Goal: Book appointment/travel/reservation

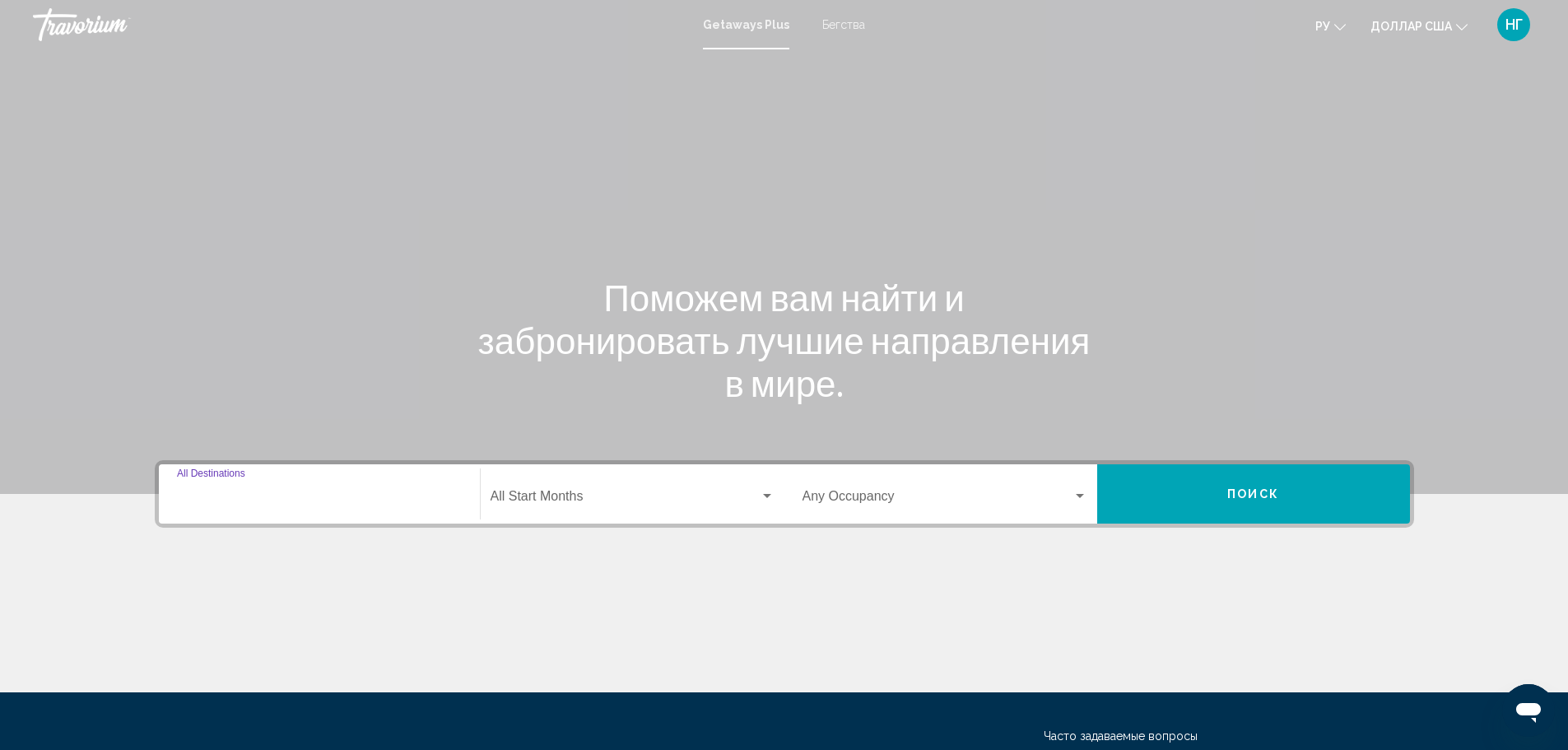
click at [232, 493] on input "Destination All Destinations" at bounding box center [319, 499] width 285 height 14
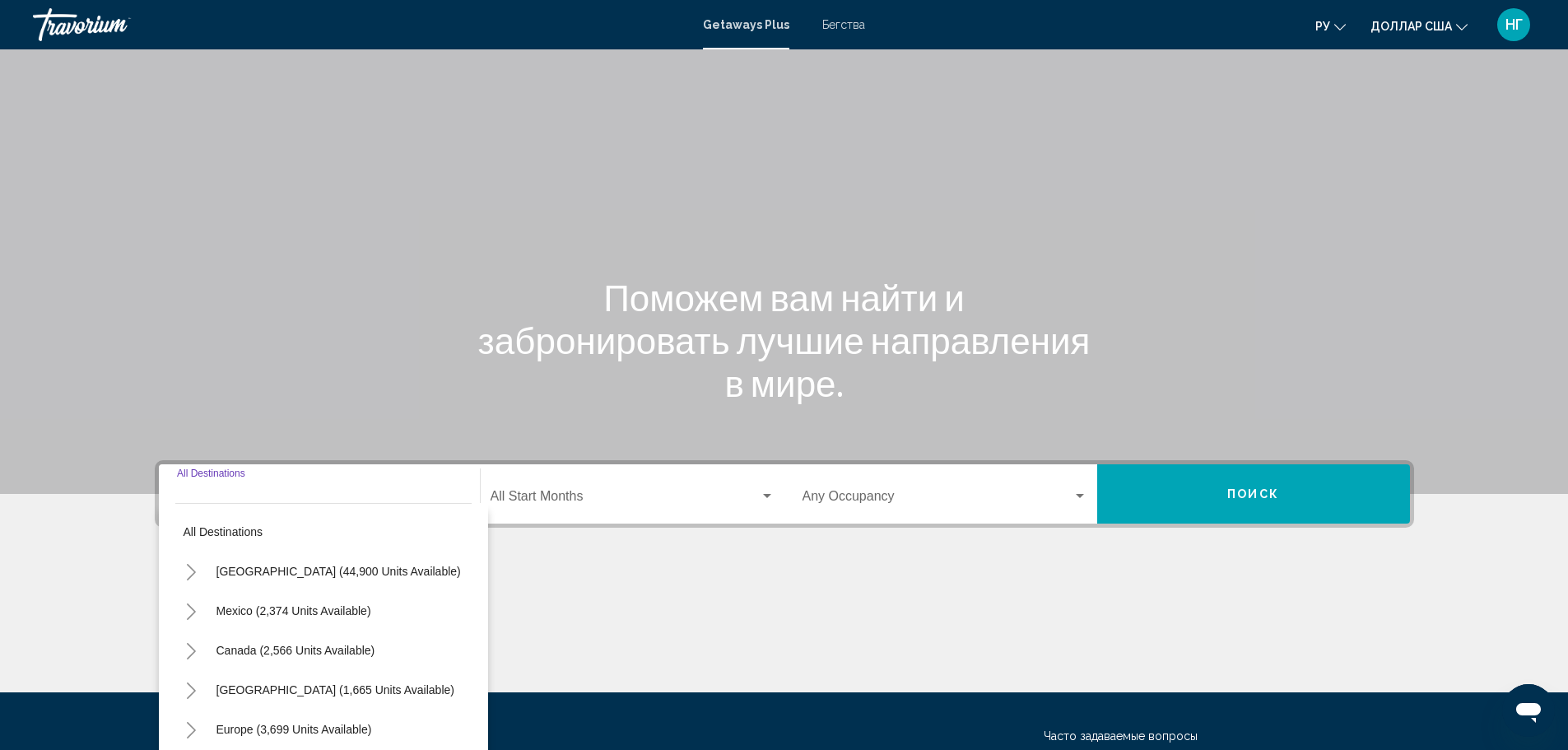
scroll to position [144, 0]
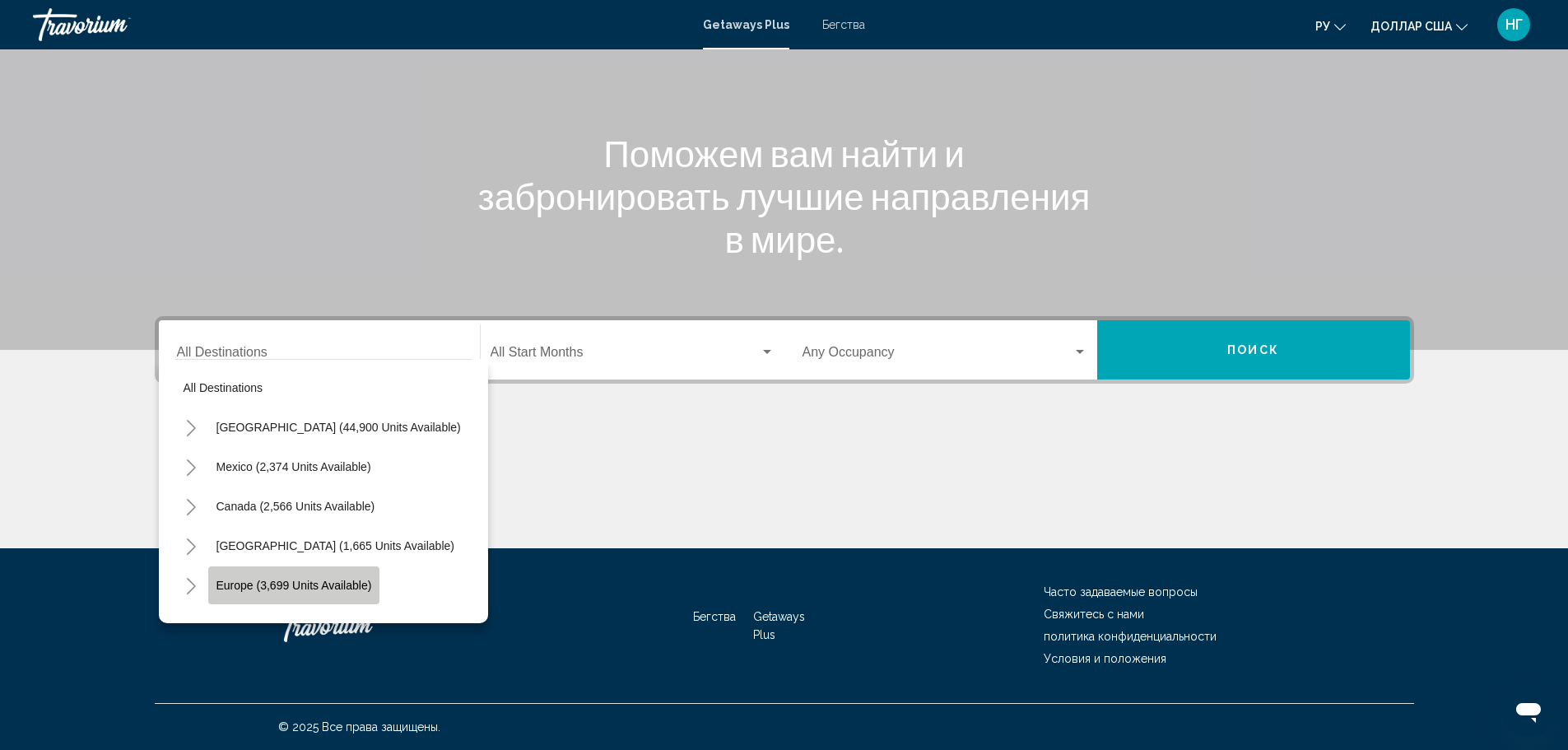
click at [282, 580] on span "Europe (3,699 units available)" at bounding box center [294, 586] width 155 height 14
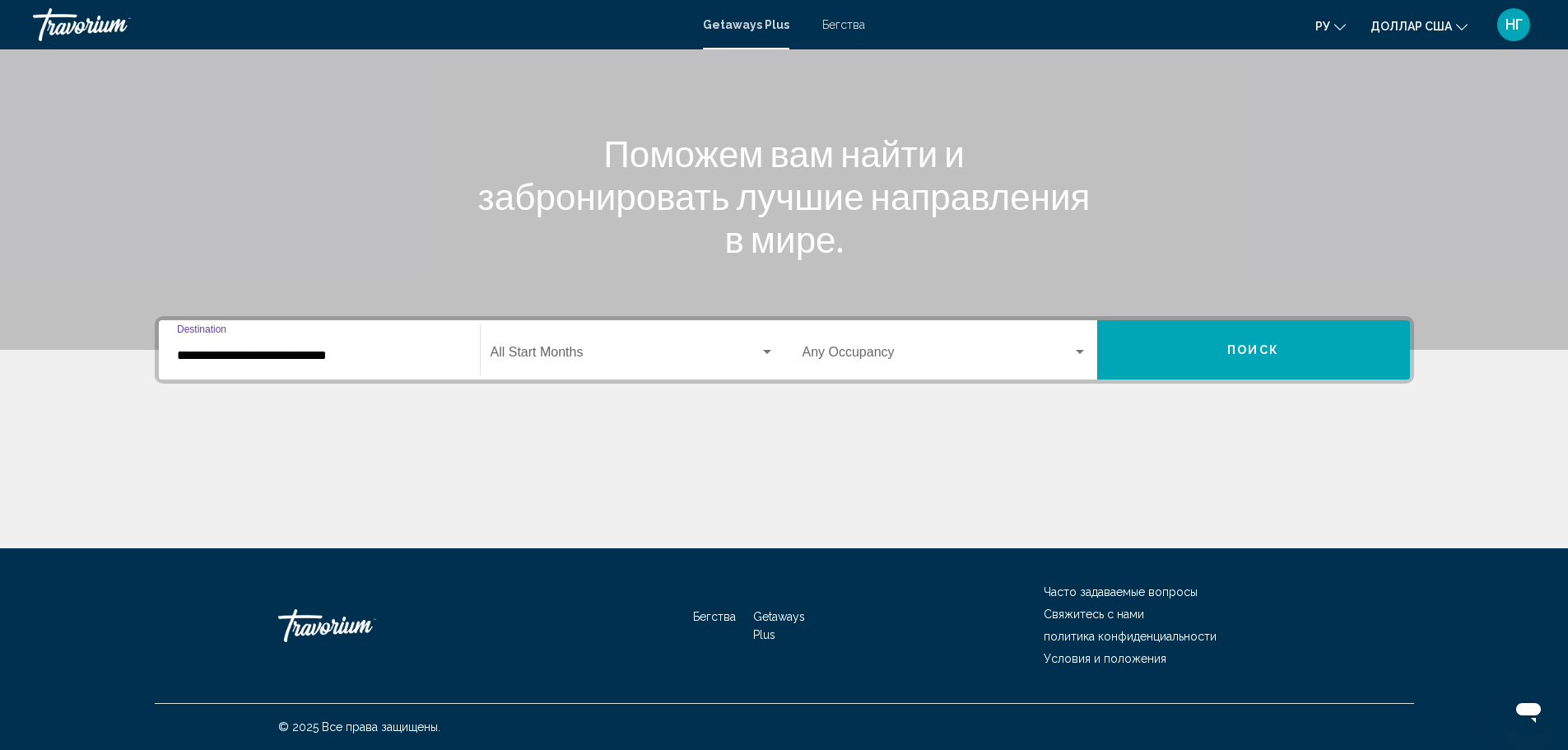
click at [277, 359] on input "**********" at bounding box center [319, 355] width 285 height 14
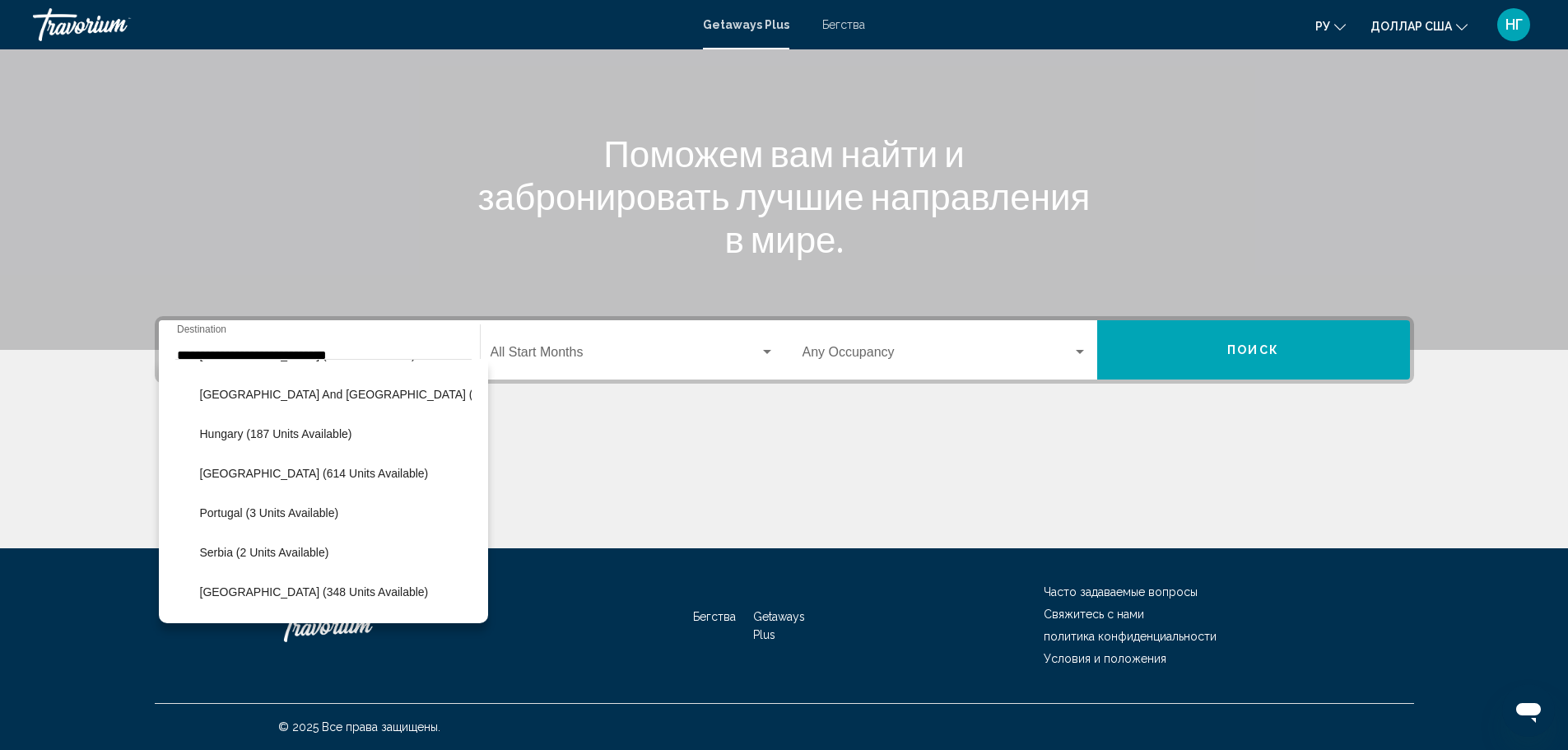
scroll to position [515, 0]
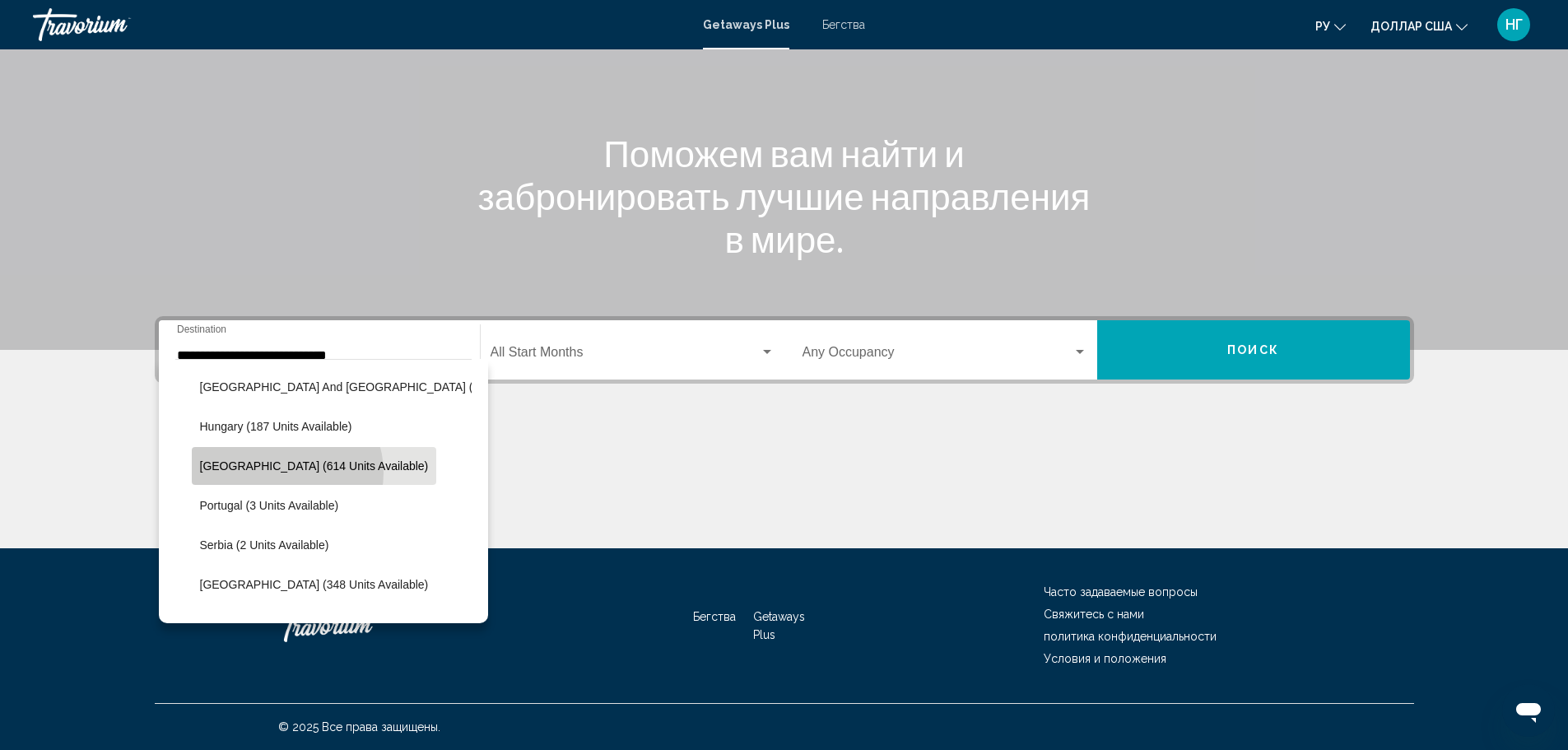
click at [286, 473] on button "[GEOGRAPHIC_DATA] (614 units available)" at bounding box center [314, 466] width 245 height 38
type input "**********"
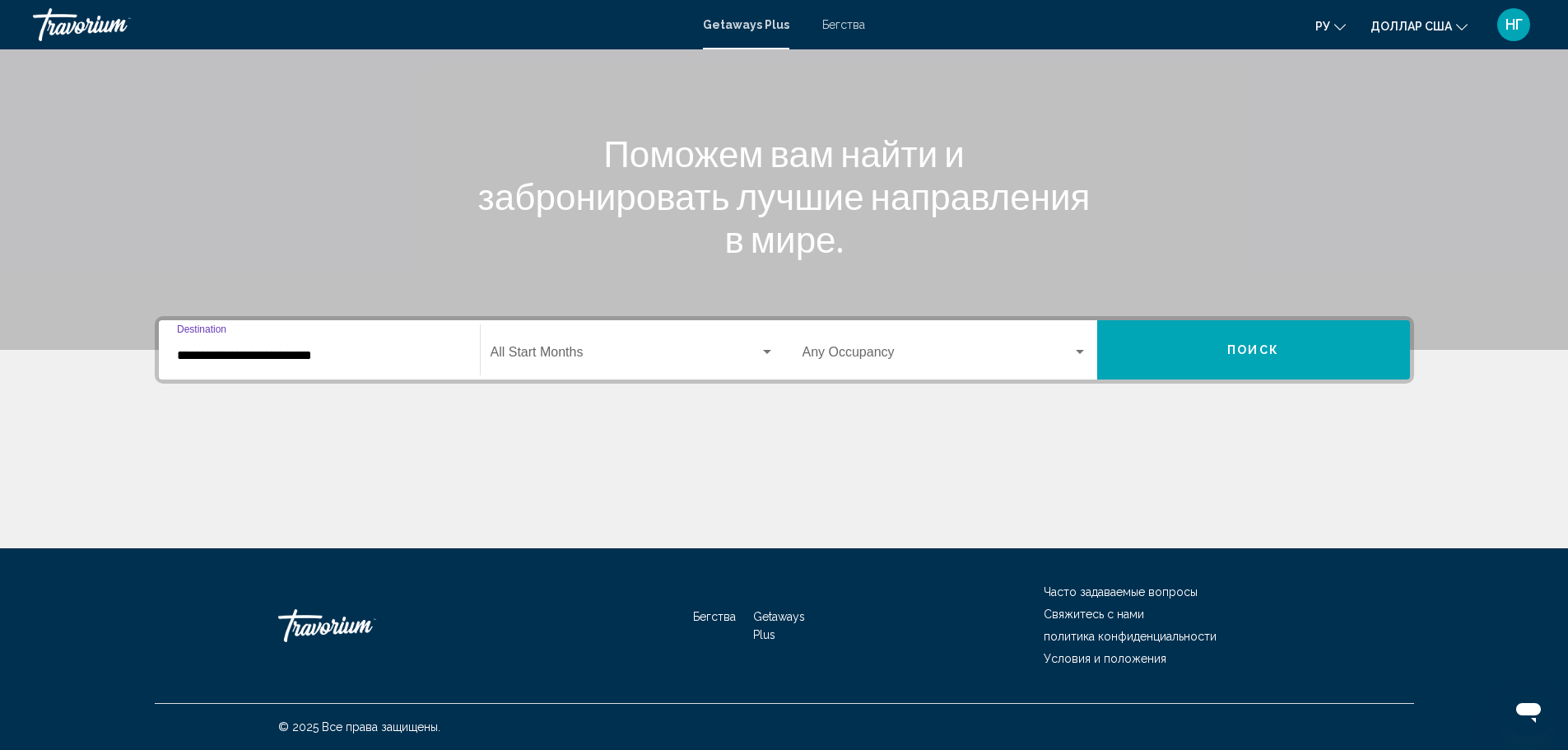
click at [347, 361] on input "**********" at bounding box center [319, 355] width 285 height 14
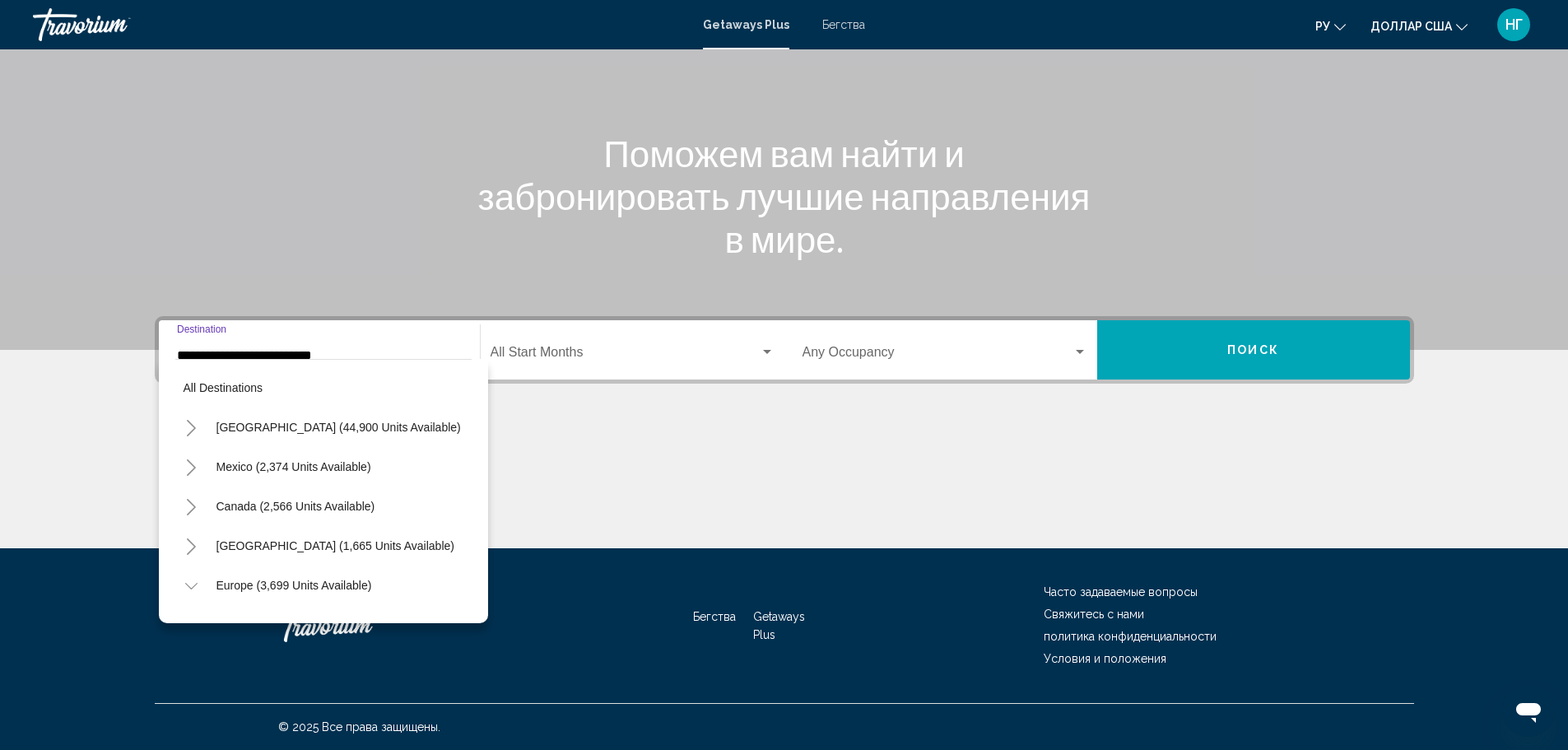
scroll to position [500, 0]
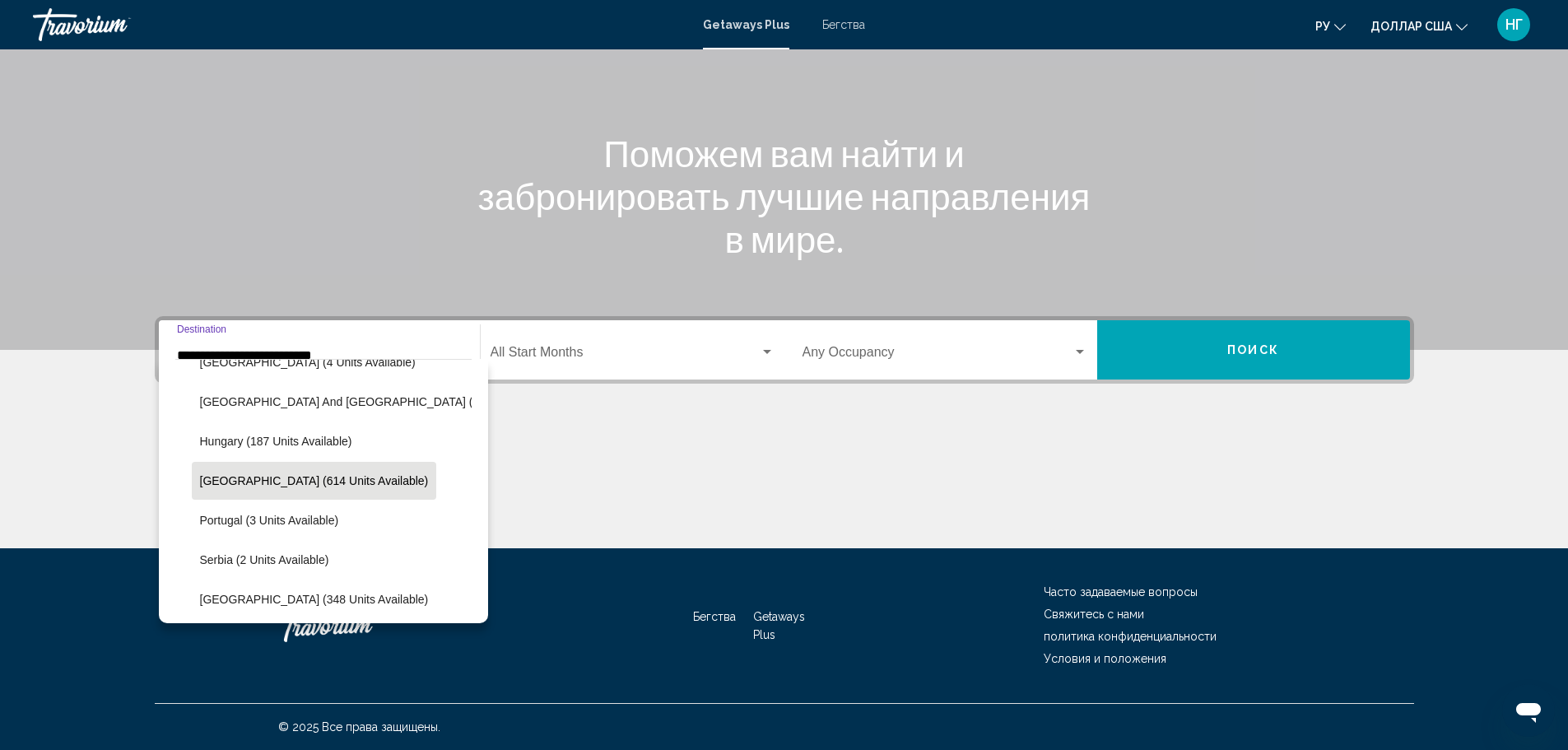
click at [371, 350] on input "**********" at bounding box center [319, 355] width 285 height 14
click at [430, 349] on input "**********" at bounding box center [319, 355] width 285 height 14
click at [664, 349] on span "Виджет поиска" at bounding box center [625, 355] width 269 height 14
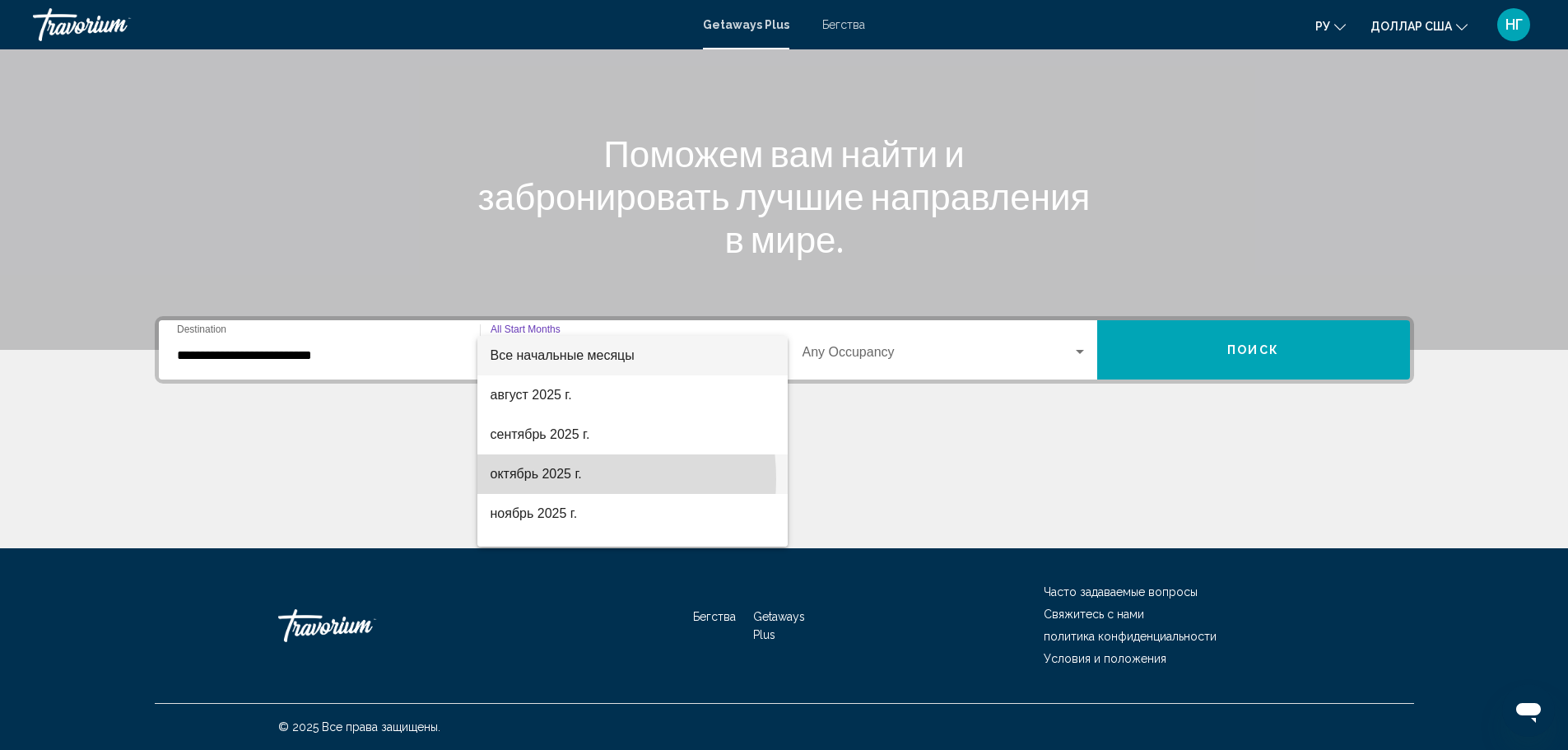
click at [541, 479] on font "октябрь 2025 г." at bounding box center [537, 474] width 92 height 14
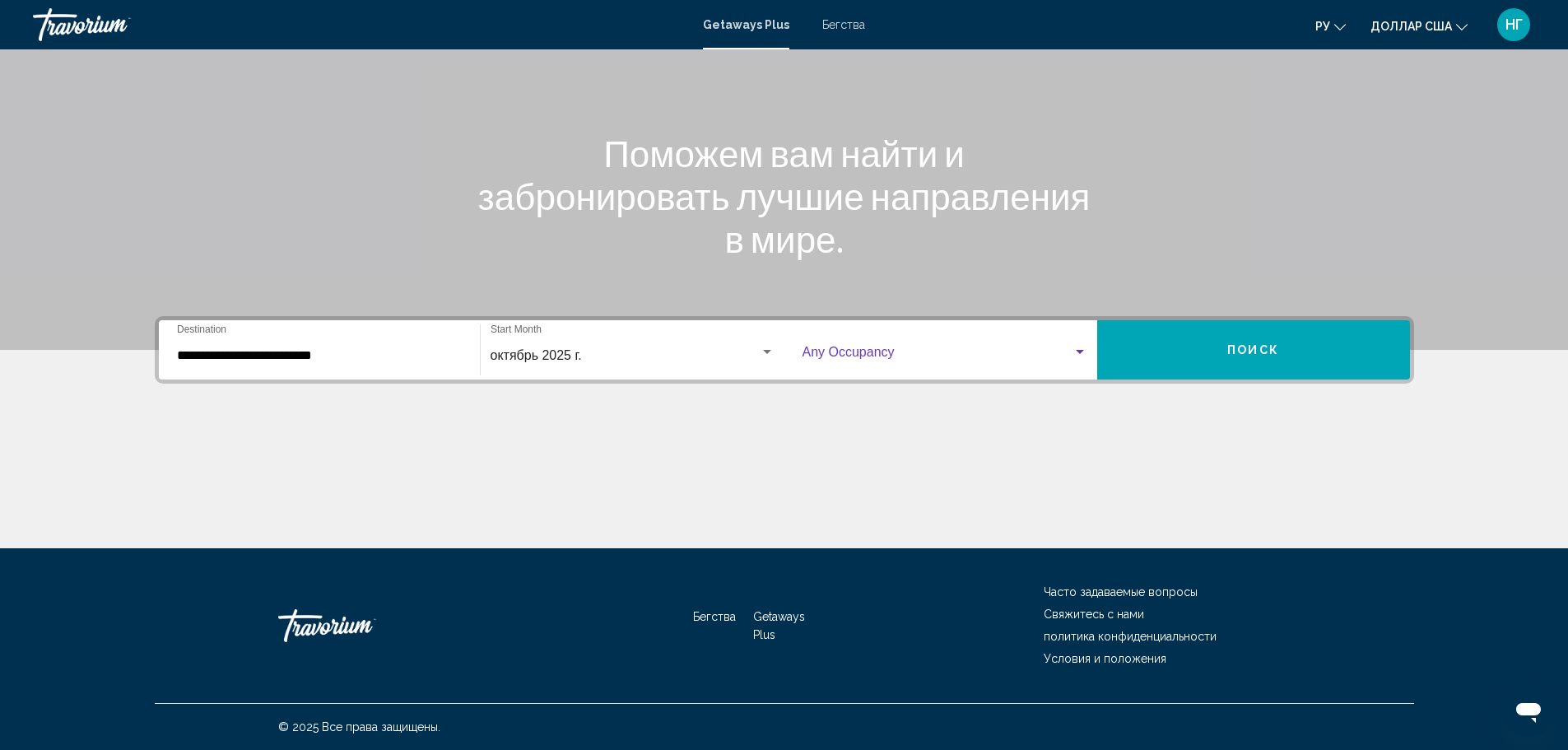
click at [919, 354] on span "Виджет поиска" at bounding box center [938, 355] width 270 height 14
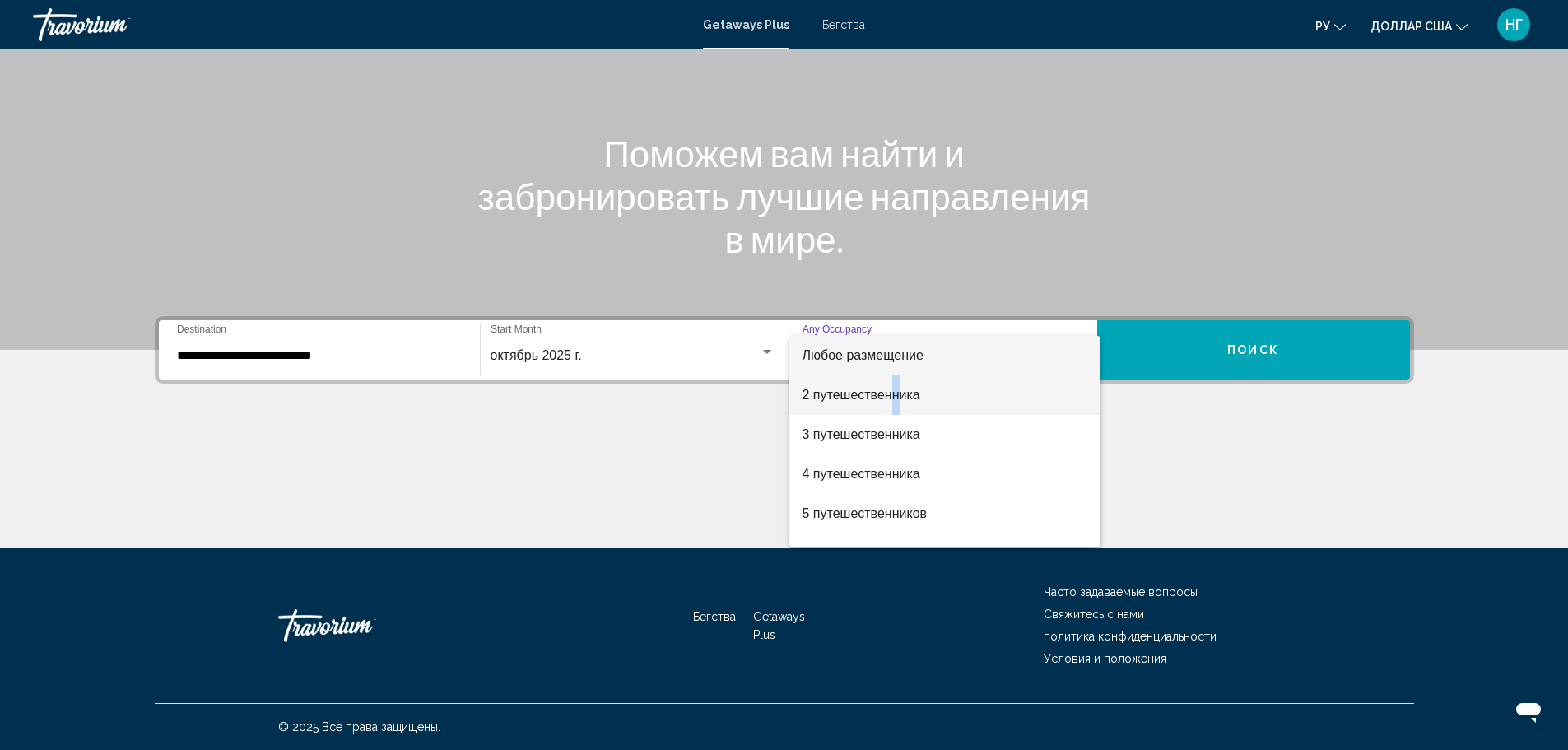
click at [895, 398] on font "2 путешественника" at bounding box center [862, 395] width 118 height 14
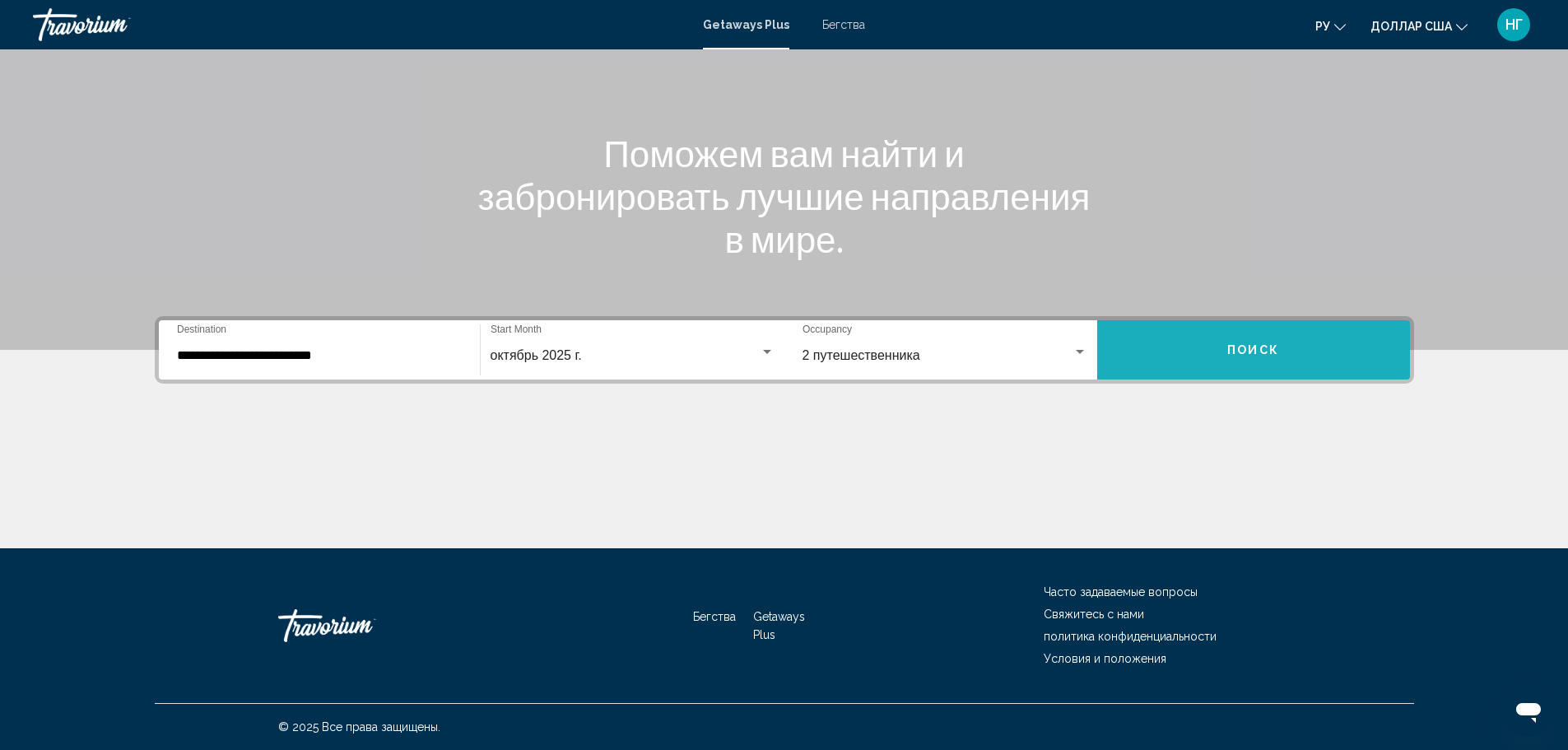
click at [1288, 339] on button "Поиск" at bounding box center [1254, 350] width 313 height 59
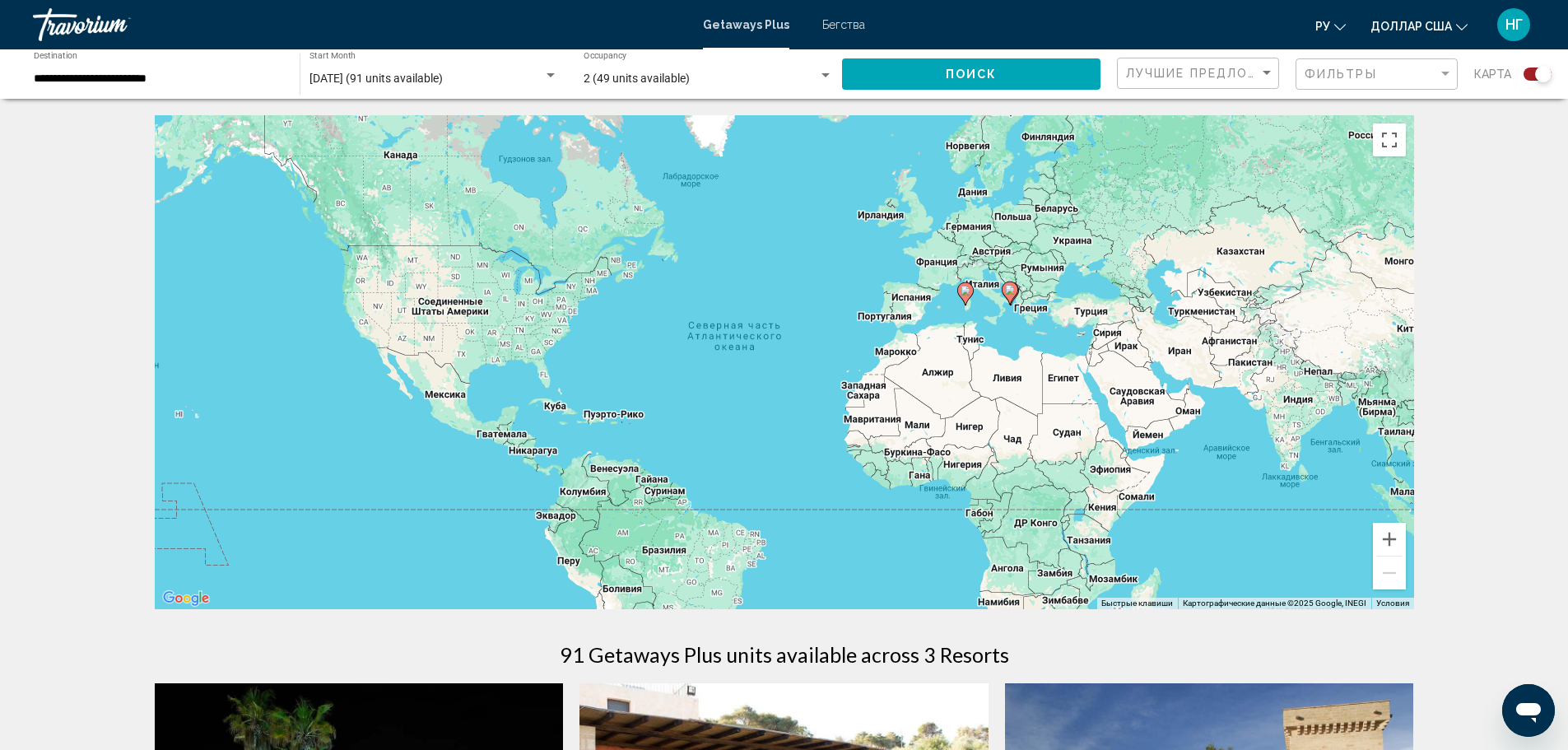
click at [976, 289] on div "Чтобы активировать перетаскивание с помощью клавиатуры, нажмите Alt + Ввод. Пос…" at bounding box center [784, 363] width 1260 height 494
click at [983, 290] on div "Чтобы активировать перетаскивание с помощью клавиатуры, нажмите Alt + Ввод. Пос…" at bounding box center [784, 363] width 1260 height 494
click at [1383, 149] on button "Включить полноэкранный режим" at bounding box center [1390, 139] width 33 height 33
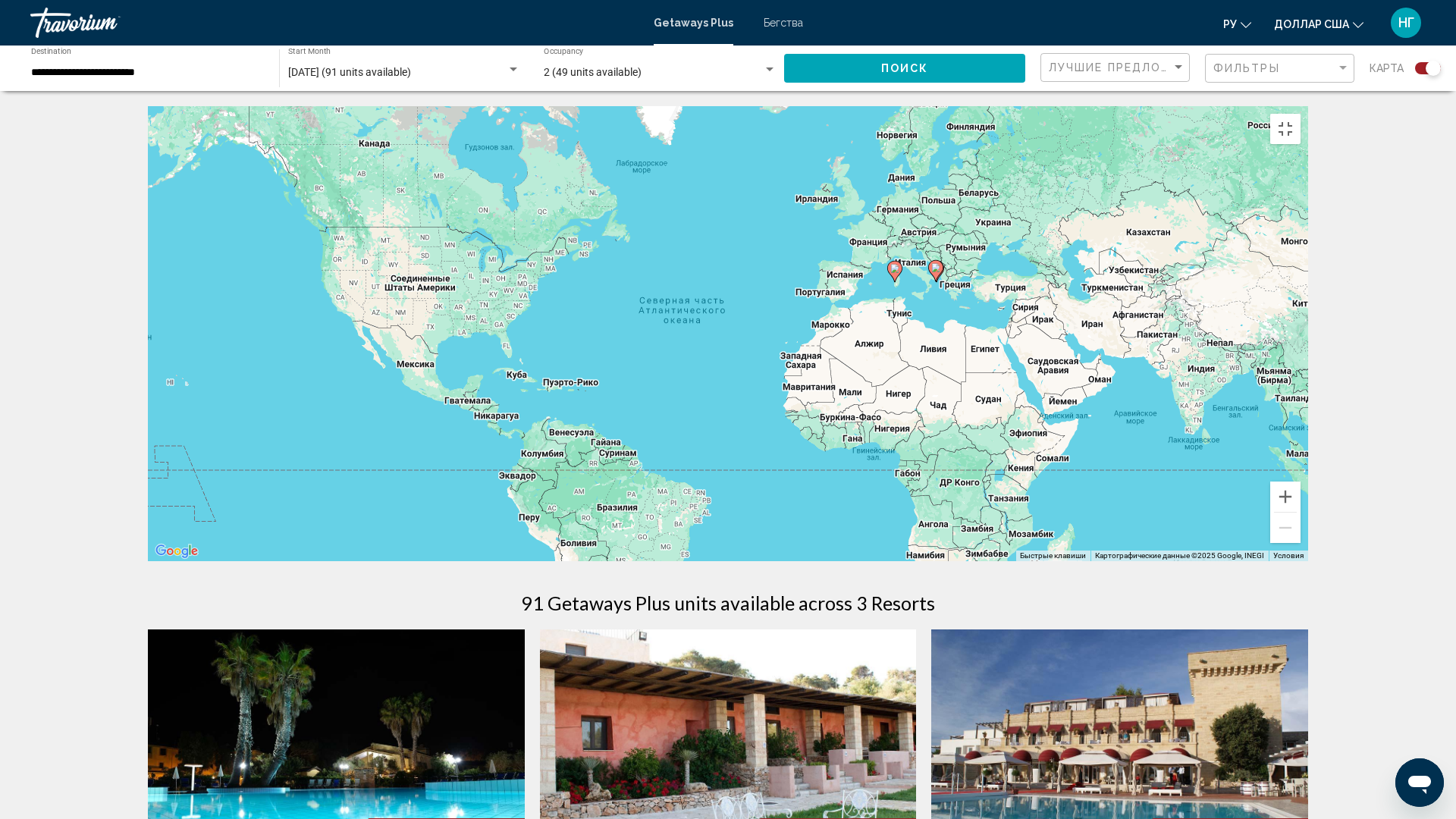
click at [934, 282] on gmp-advanced-marker "Основное содержание" at bounding box center [935, 271] width 15 height 23
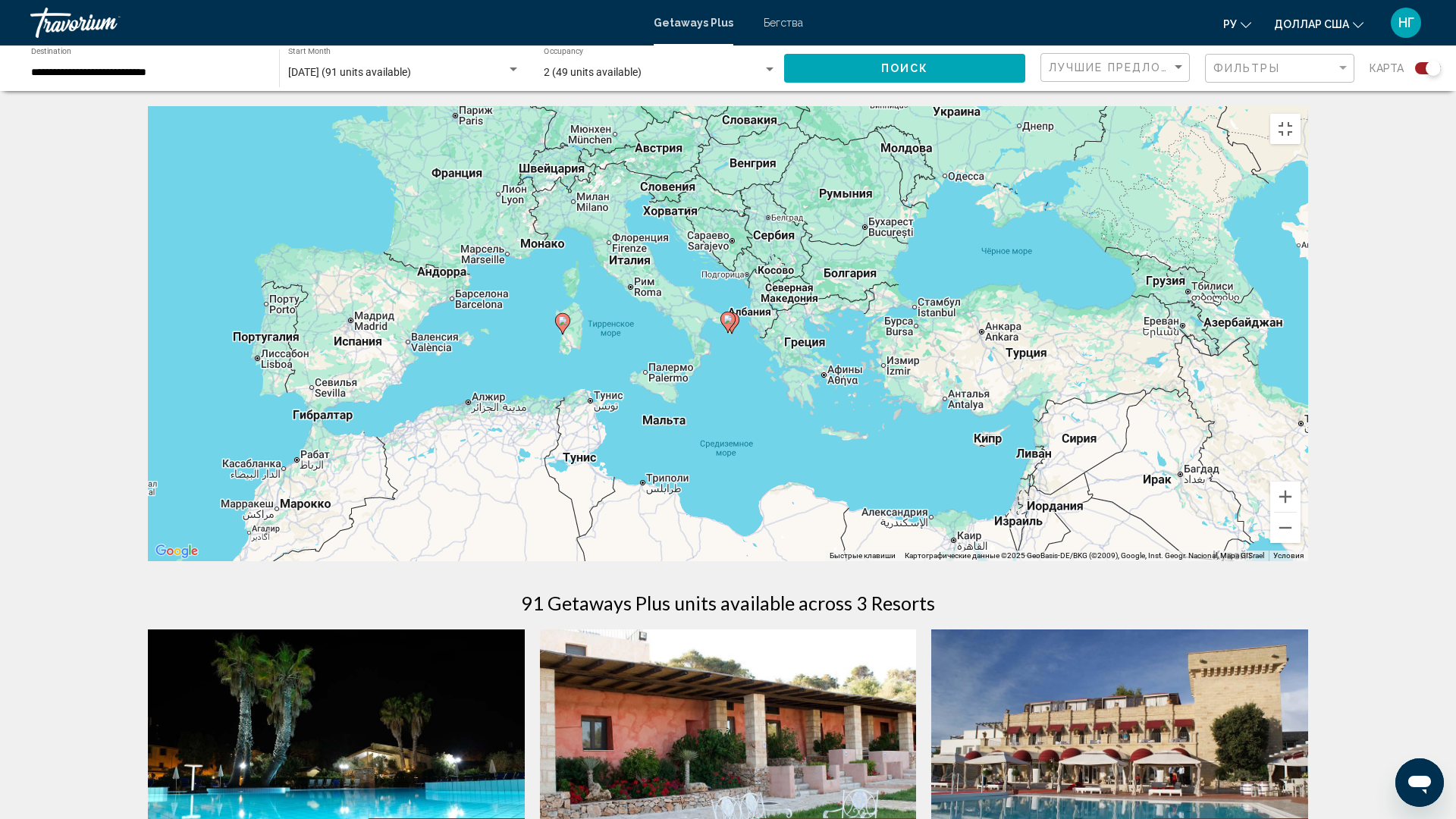
click at [564, 334] on icon "Основное содержание" at bounding box center [562, 323] width 13 height 20
type input "**********"
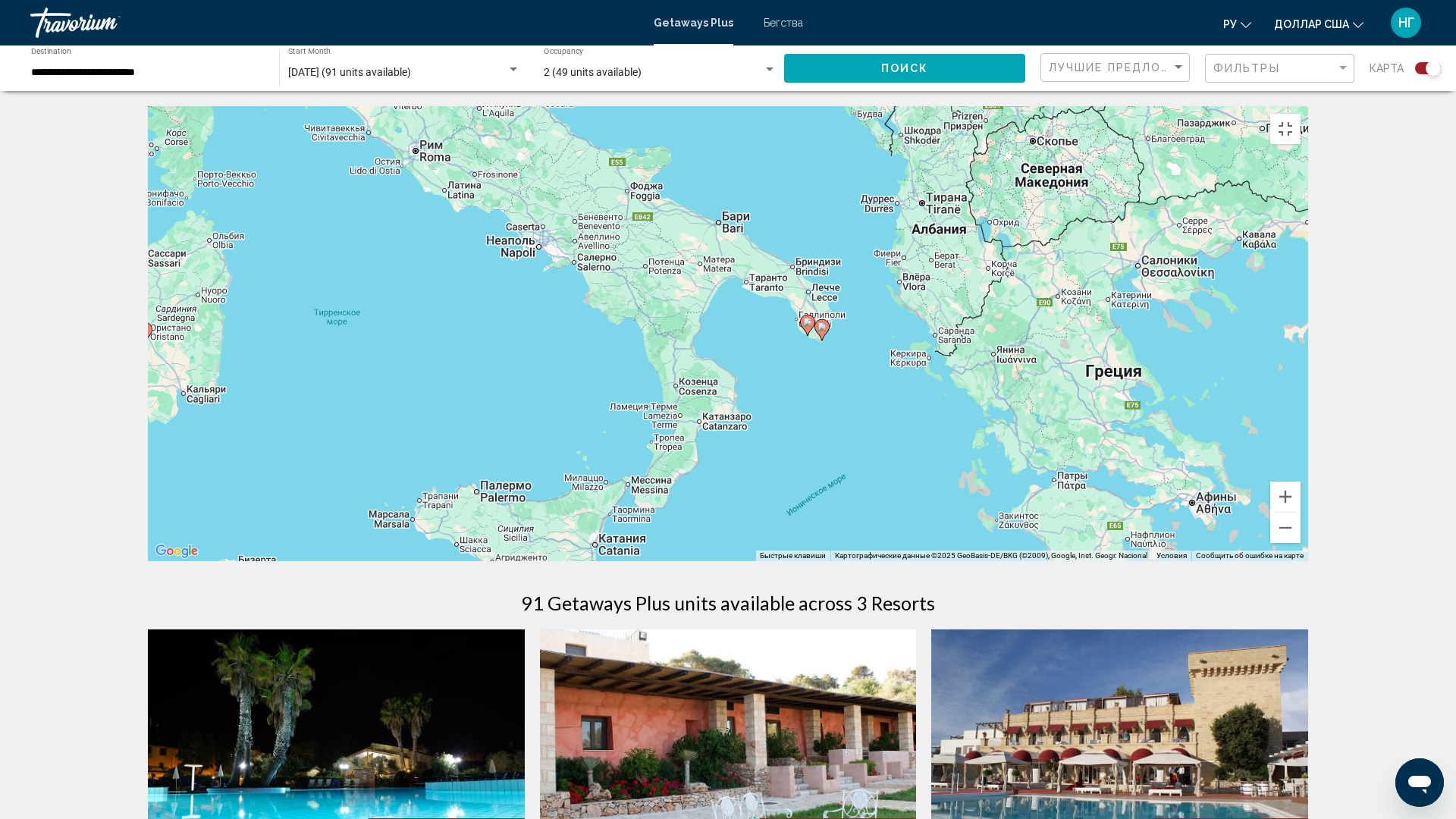
drag, startPoint x: 1079, startPoint y: 505, endPoint x: 494, endPoint y: 515, distance: 585.1
click at [494, 515] on div "Чтобы активировать перетаскивание с помощью клавиатуры, нажмите Alt + Ввод. Пос…" at bounding box center [728, 334] width 1160 height 455
click at [827, 339] on icon "Основное содержание" at bounding box center [821, 329] width 13 height 20
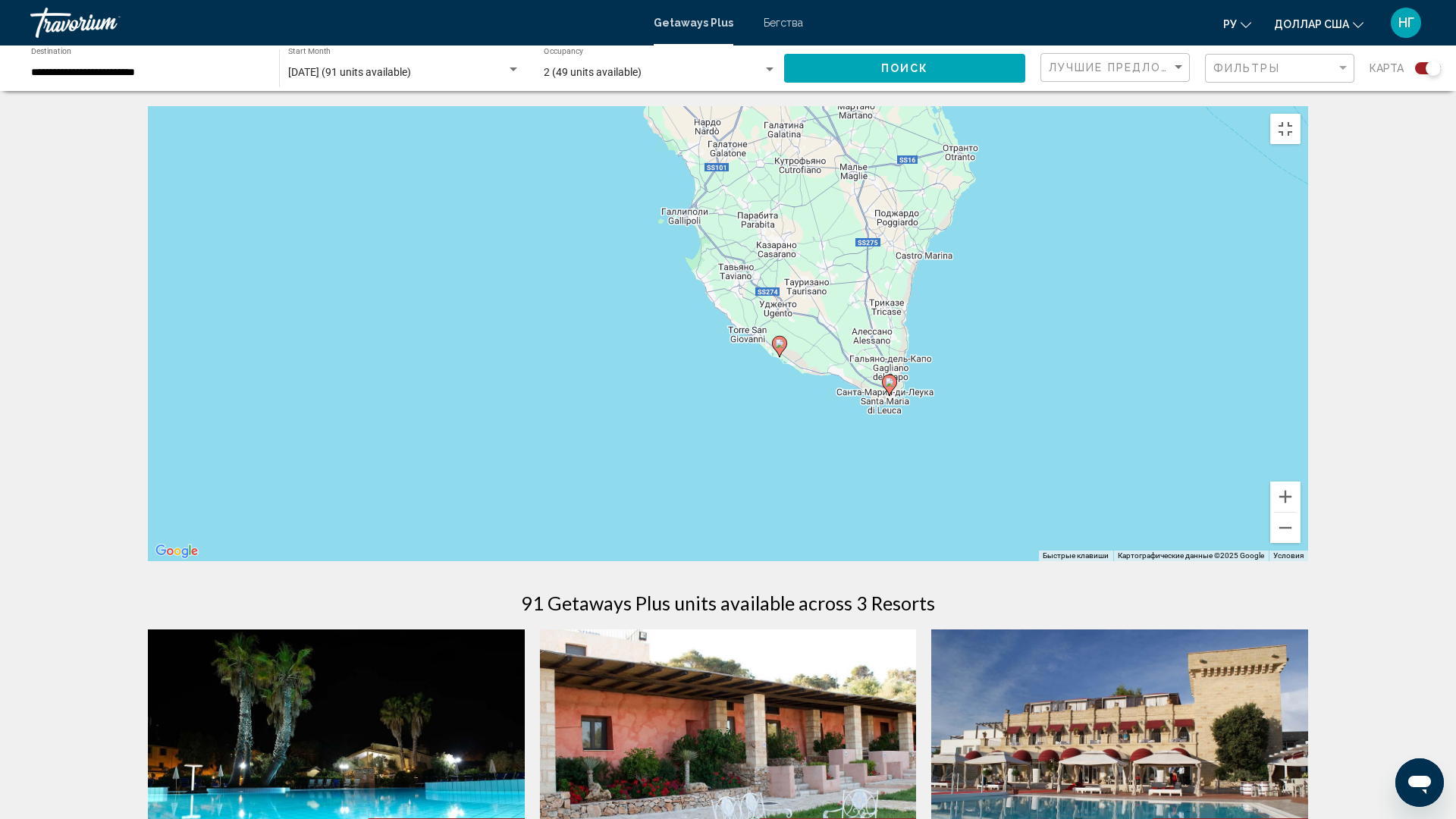
drag, startPoint x: 1102, startPoint y: 542, endPoint x: 1144, endPoint y: 117, distance: 427.1
click at [1142, 126] on div "Чтобы активировать перетаскивание с помощью клавиатуры, нажмите Alt + Ввод. Пос…" at bounding box center [728, 334] width 1160 height 455
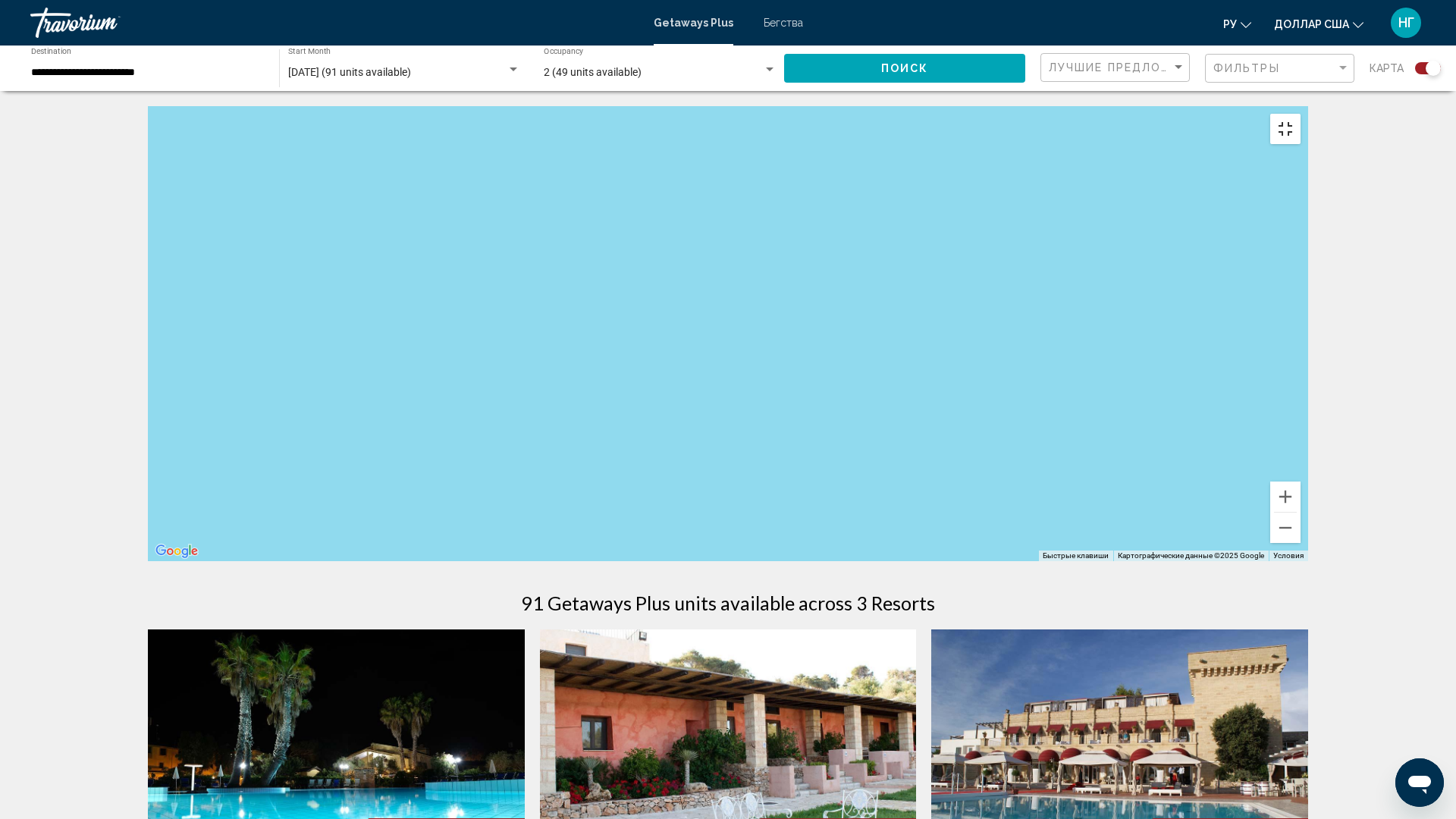
click at [1300, 113] on button "Включить полноэкранный режим" at bounding box center [1285, 128] width 30 height 31
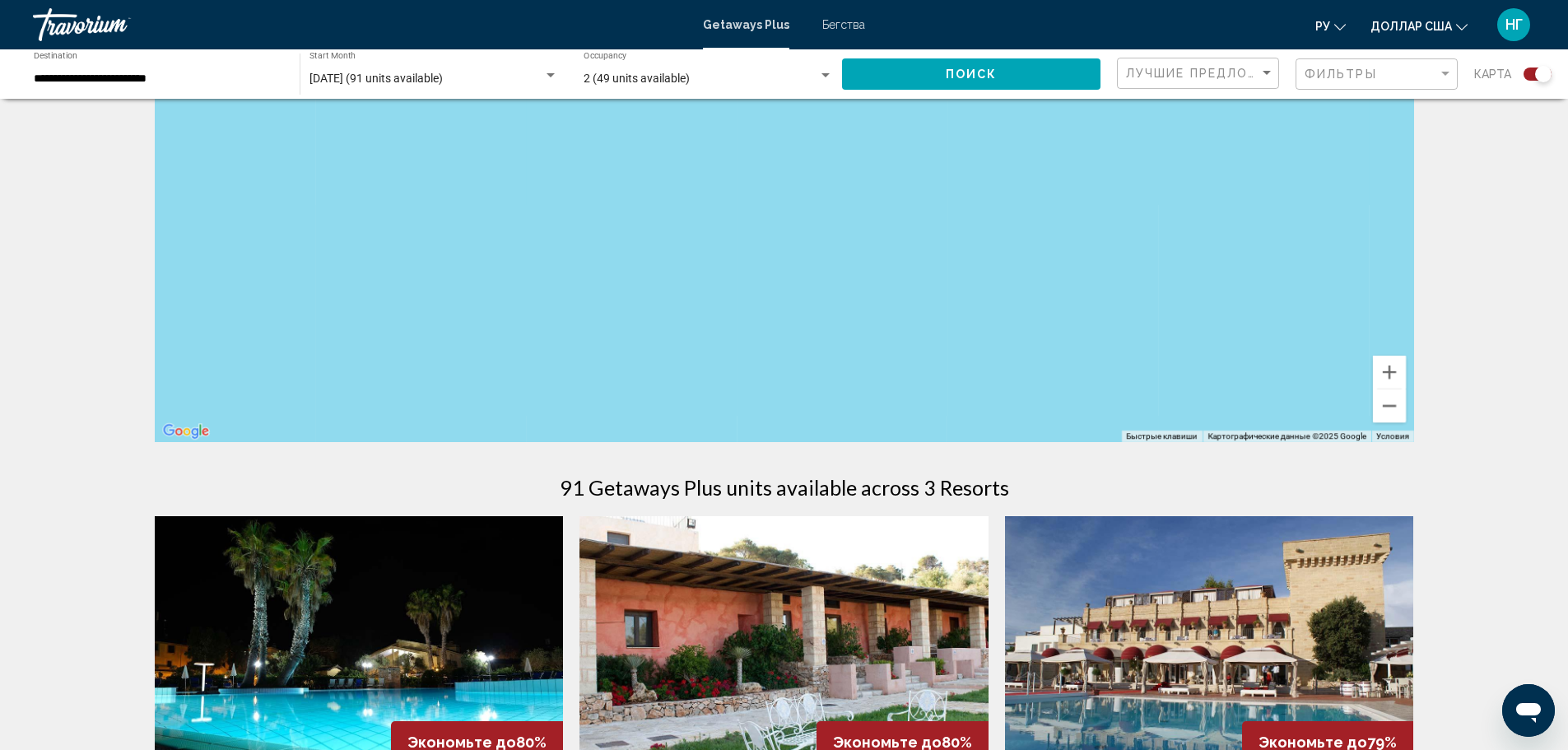
scroll to position [494, 0]
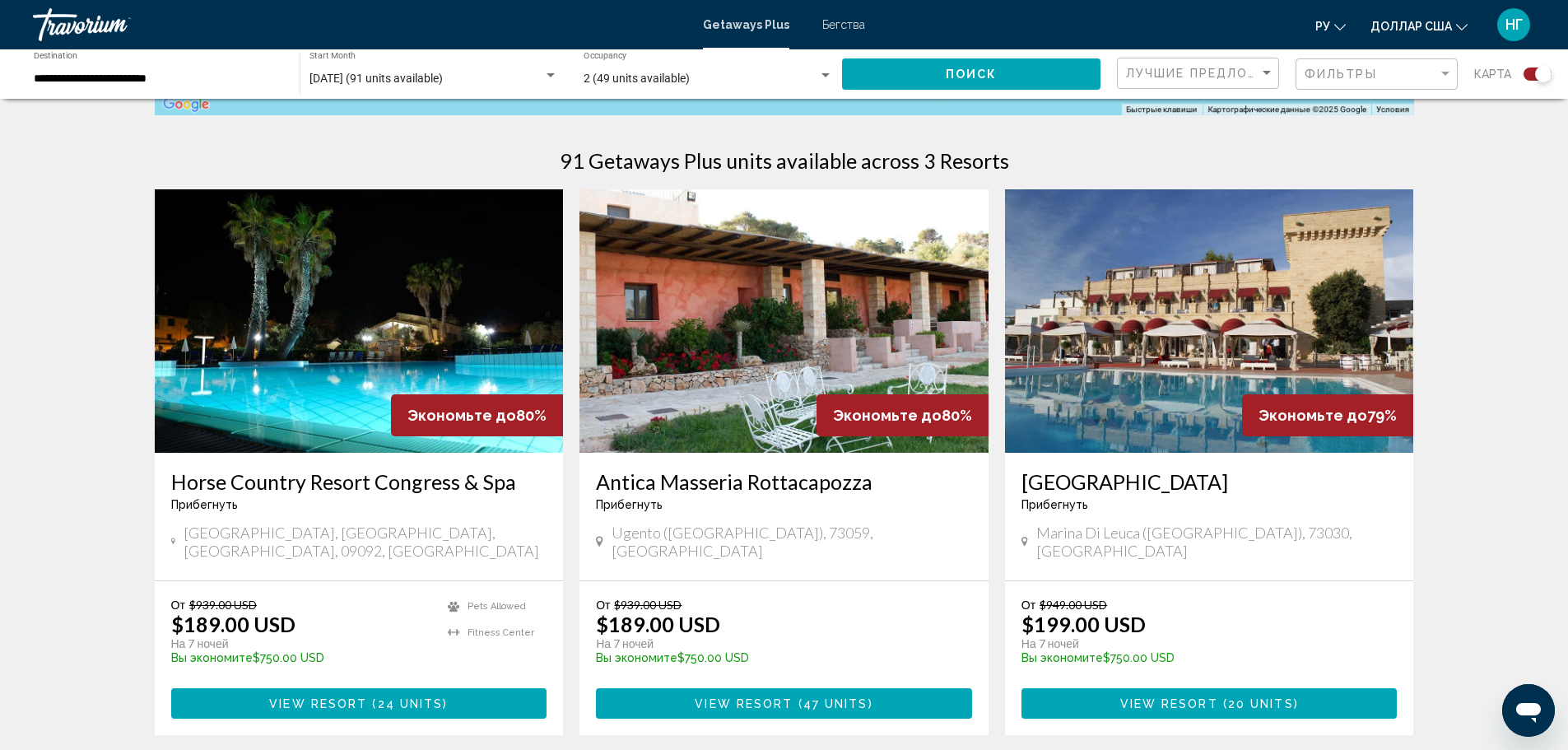
click at [1172, 463] on div "Messapia Hotel and Resort Прибегнуть - Это курорт только для взрослых [GEOGRAPH…" at bounding box center [1210, 516] width 409 height 127
click at [1168, 405] on img "Основное содержание" at bounding box center [1210, 321] width 409 height 263
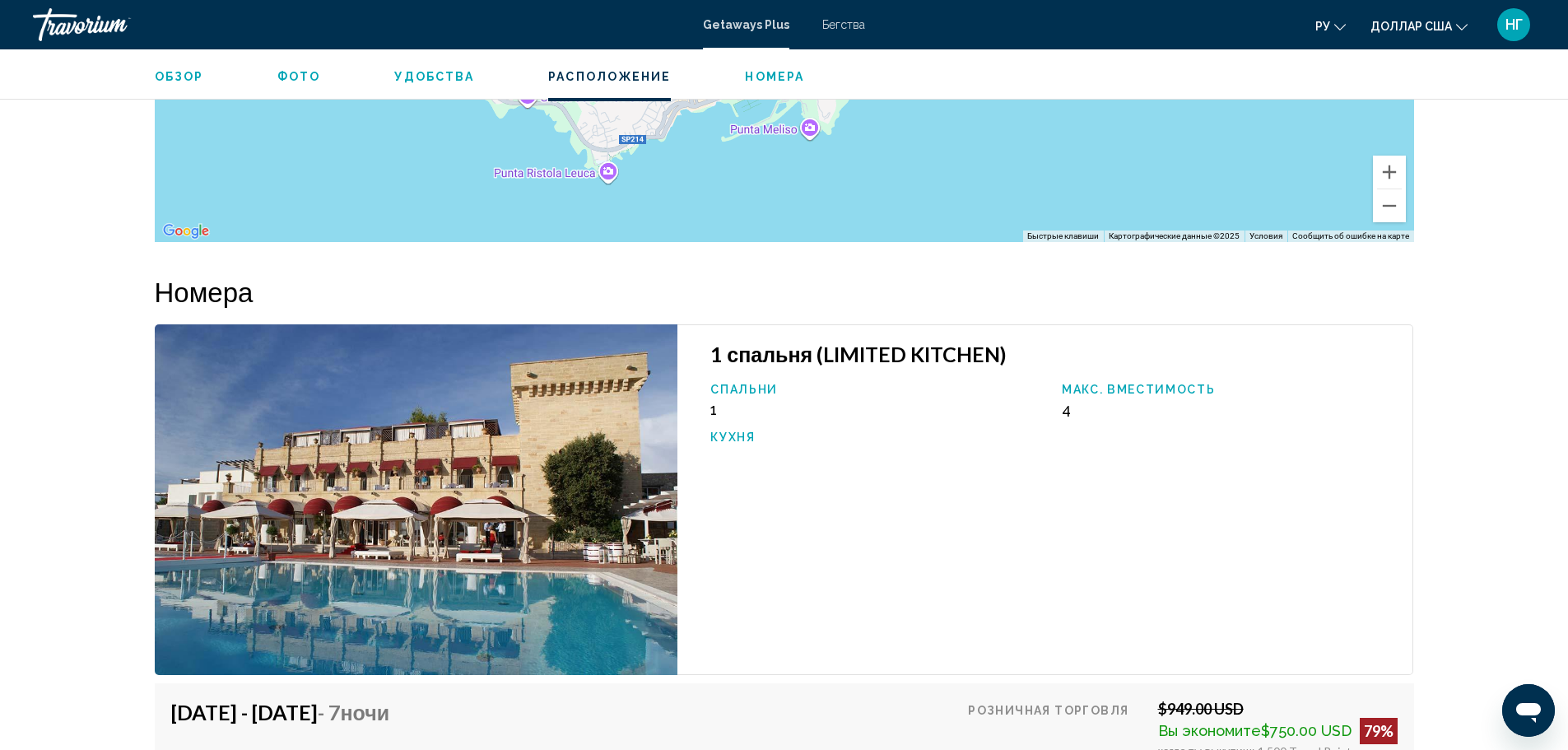
scroll to position [2140, 0]
